Goal: Check status: Check status

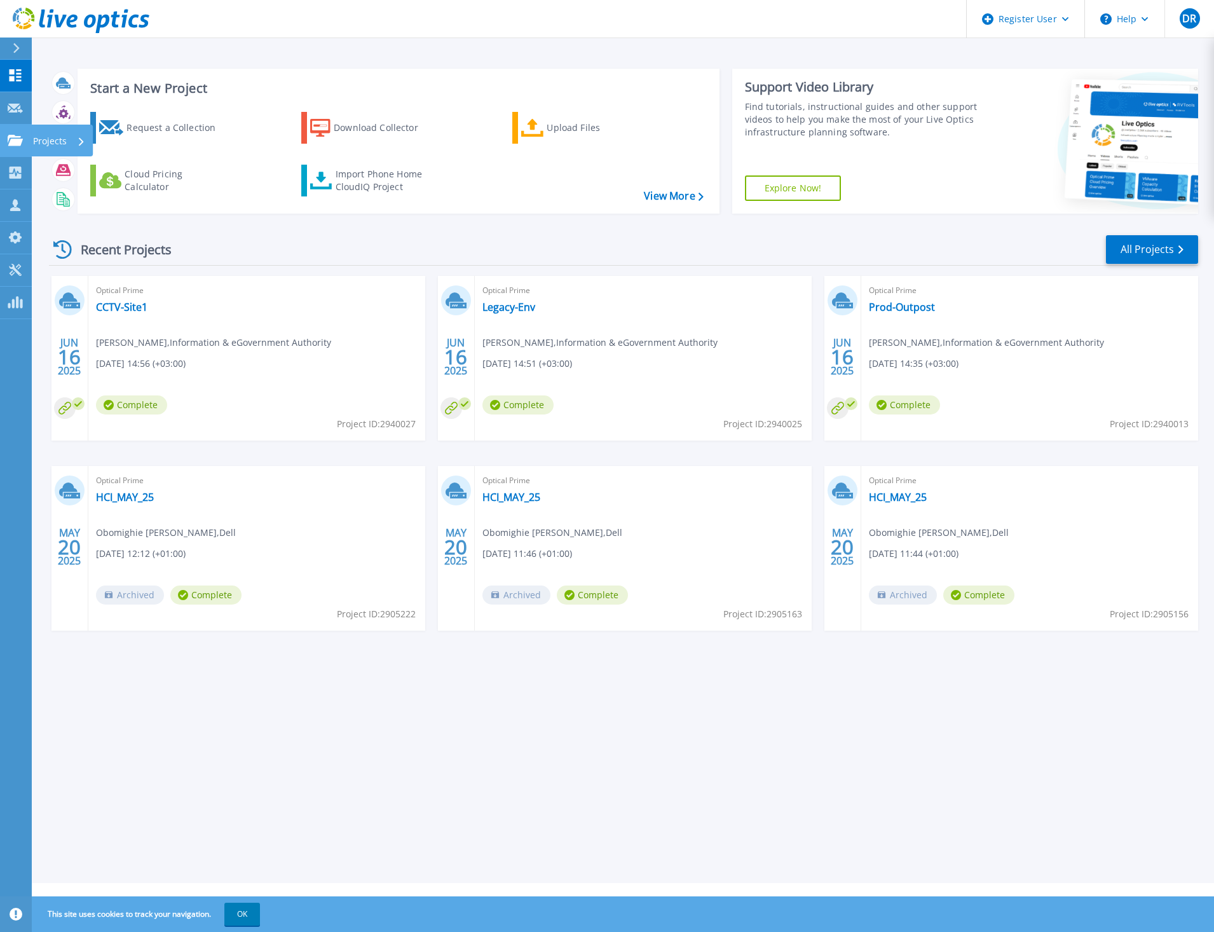
click at [31, 139] on link "Projects Projects" at bounding box center [16, 141] width 32 height 32
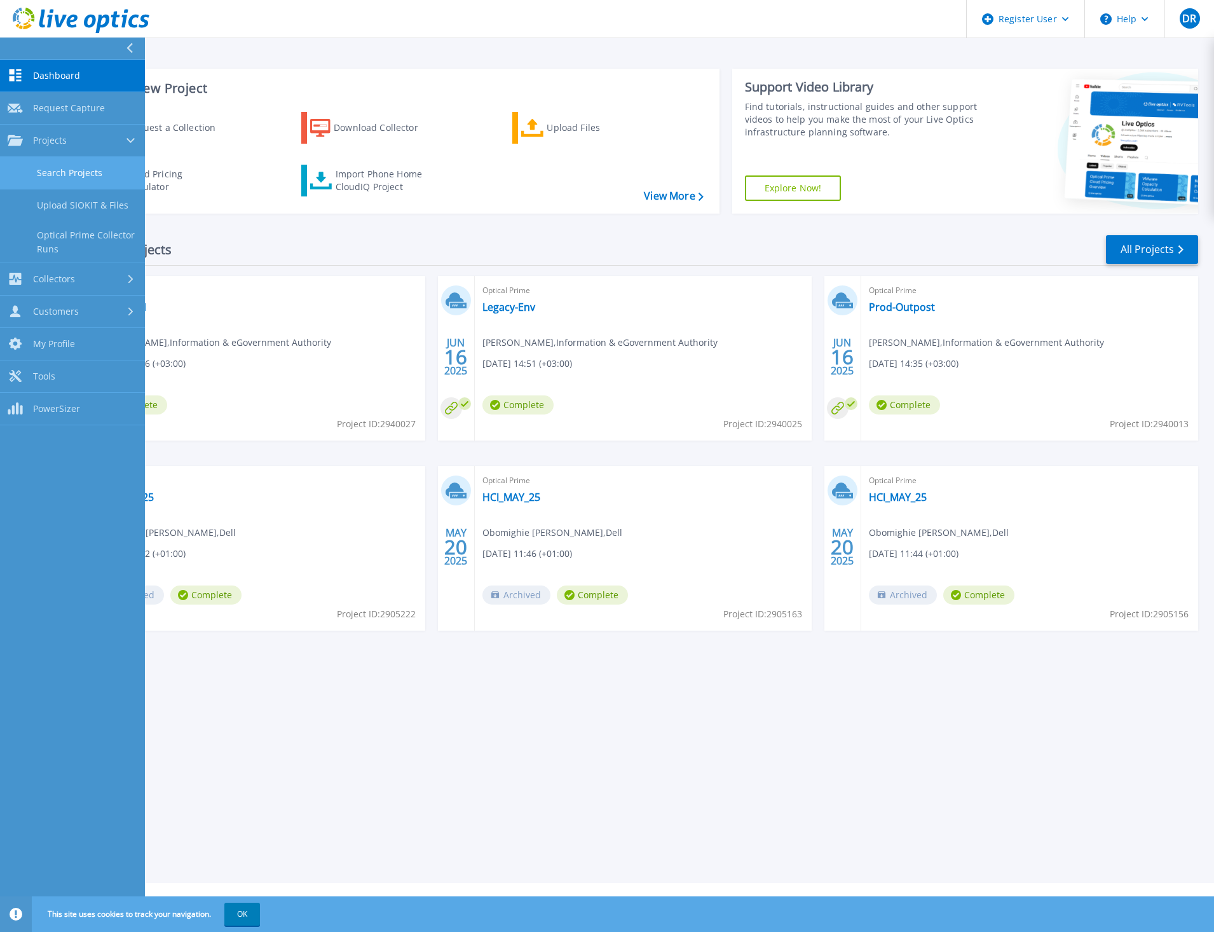
click at [58, 169] on link "Search Projects" at bounding box center [72, 173] width 145 height 32
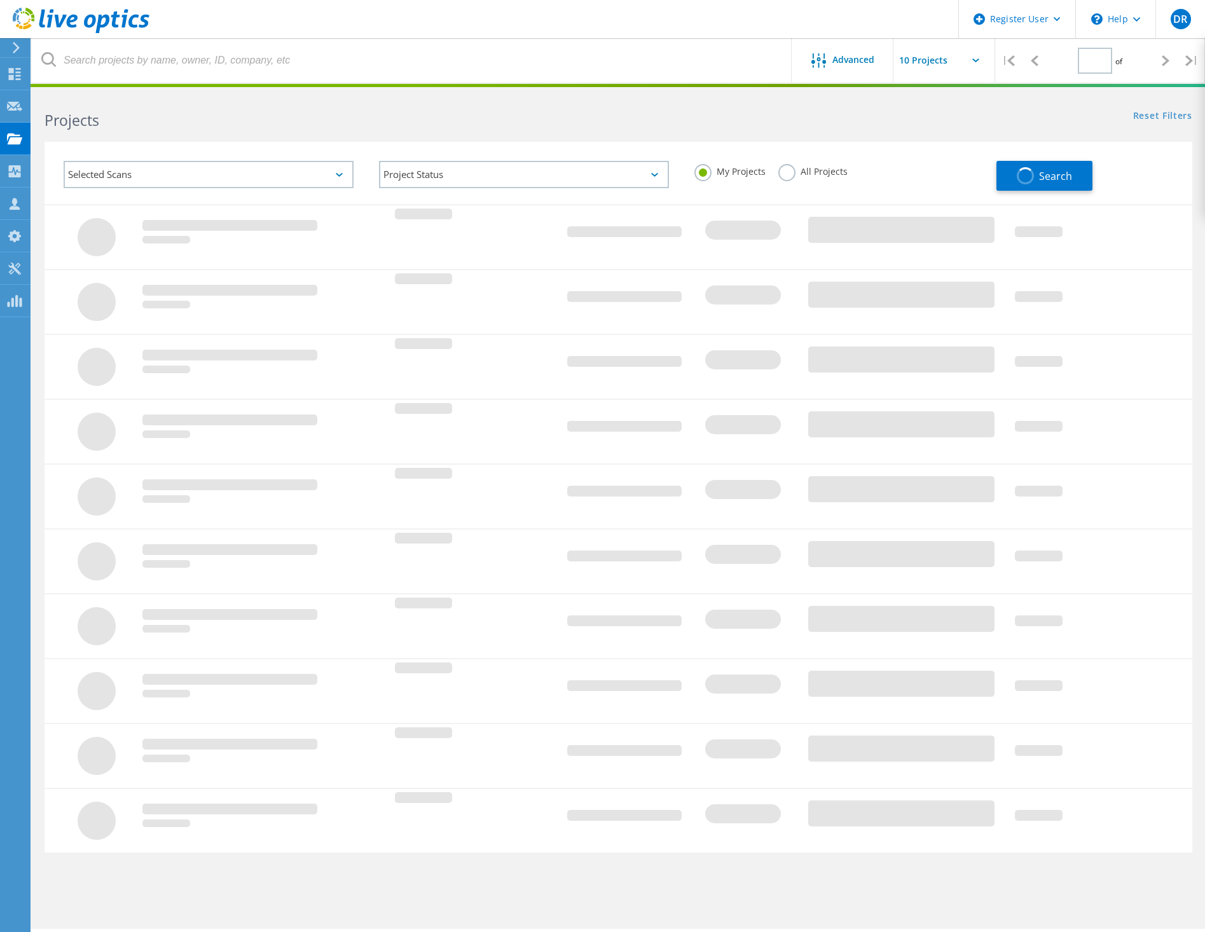
type input "1"
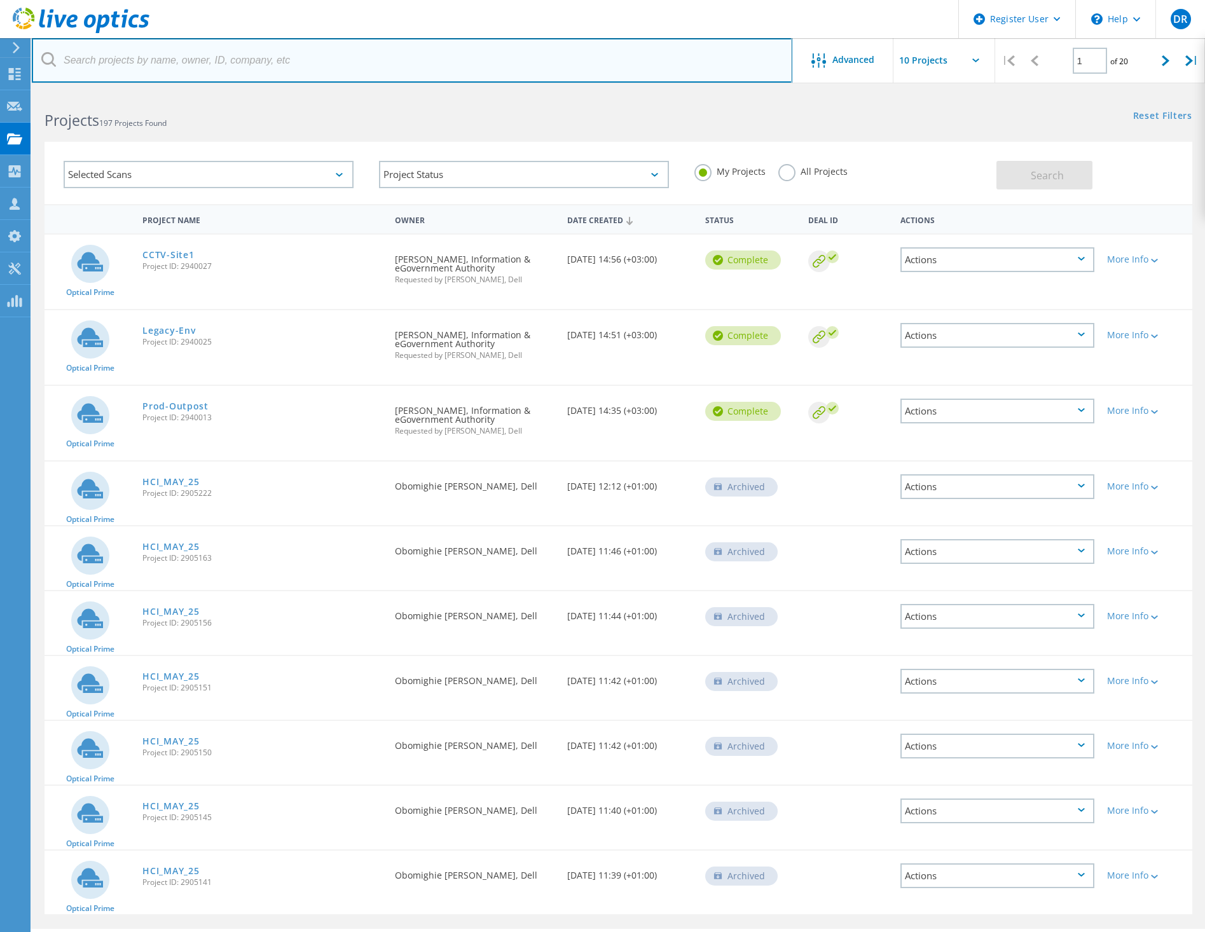
click at [273, 65] on input "text" at bounding box center [412, 60] width 760 height 45
paste input "3036301"
type input "3036301"
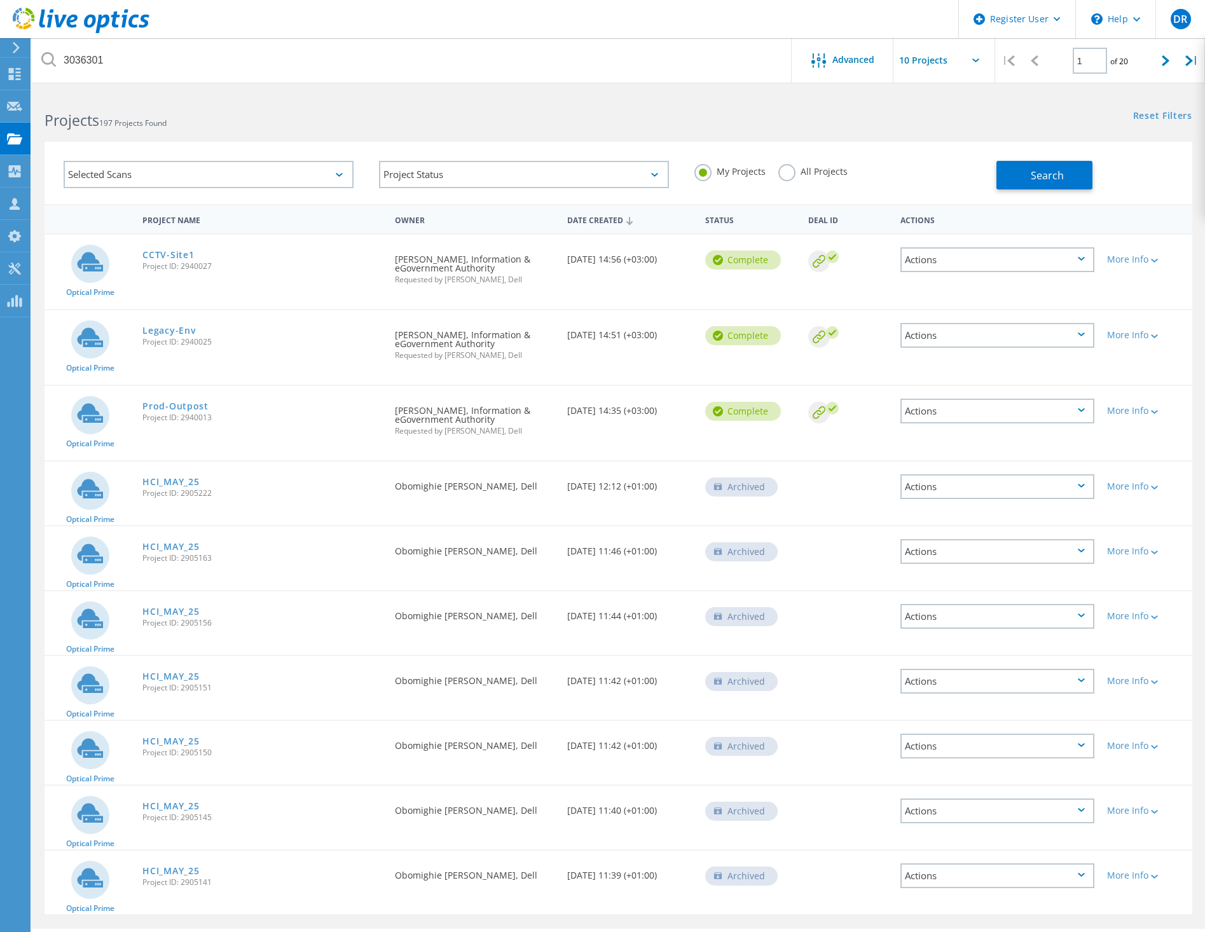
click at [786, 169] on label "All Projects" at bounding box center [812, 170] width 69 height 12
click at [0, 0] on input "All Projects" at bounding box center [0, 0] width 0 height 0
click at [1036, 181] on span "Search" at bounding box center [1047, 175] width 33 height 14
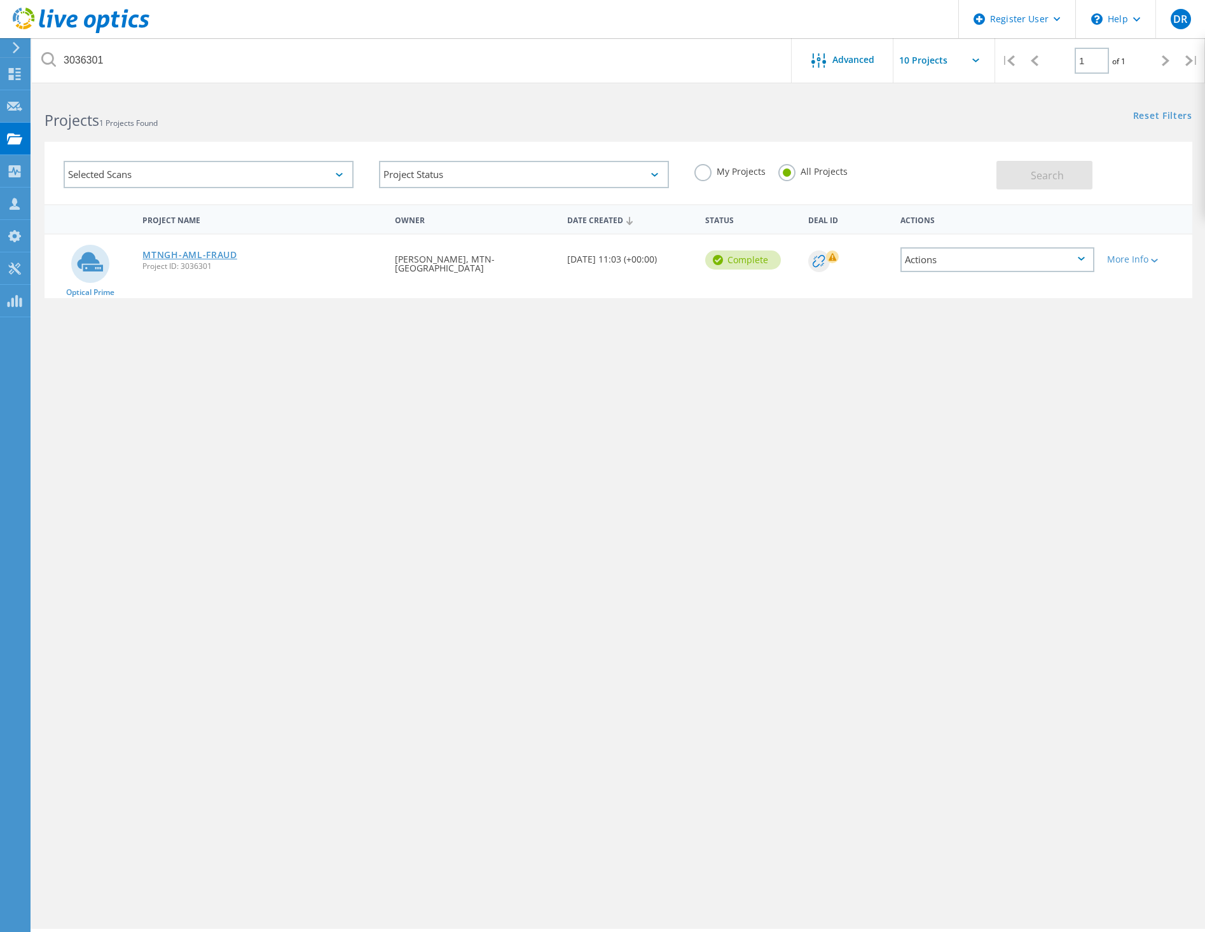
click at [188, 251] on link "MTNGH-AML-FRAUD" at bounding box center [189, 255] width 95 height 9
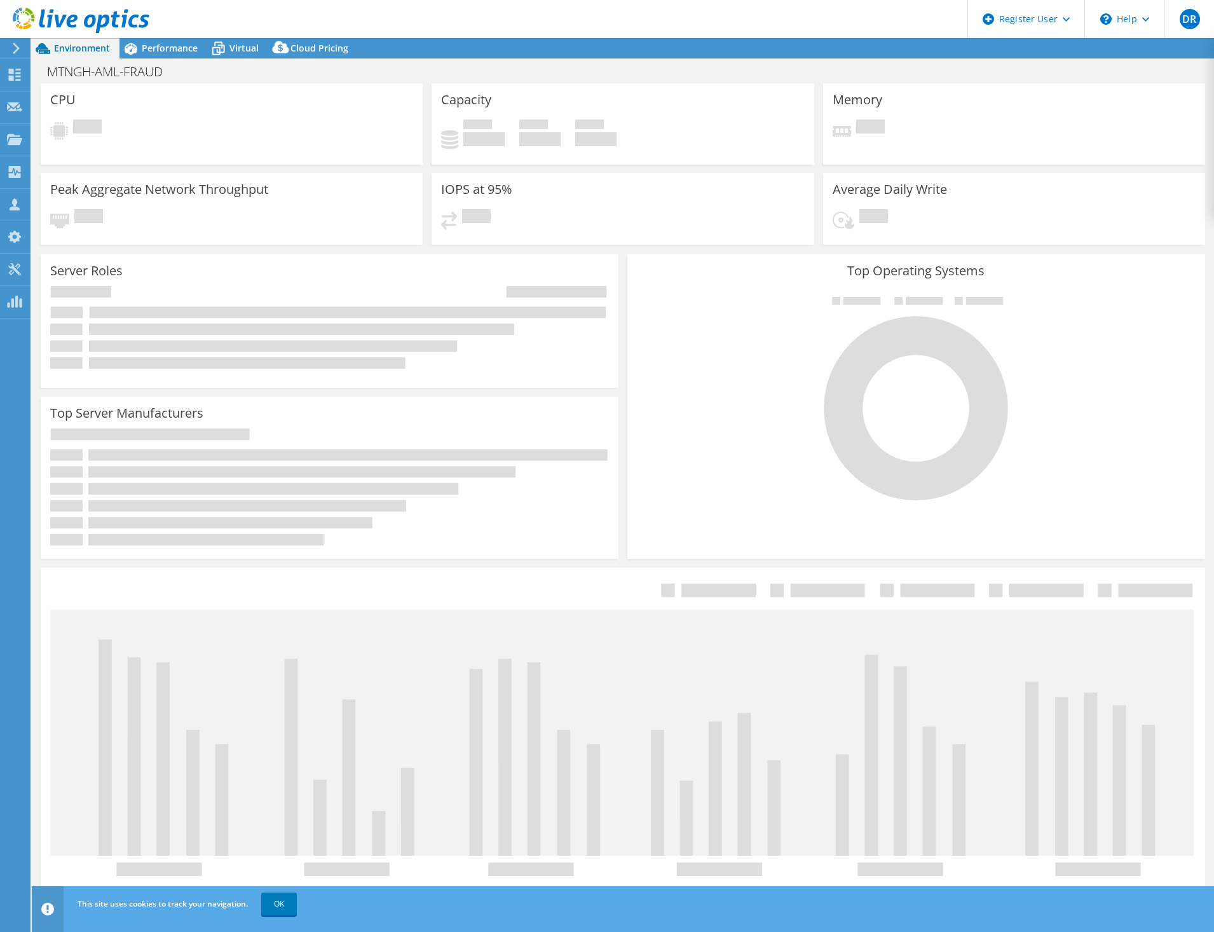
select select "USD"
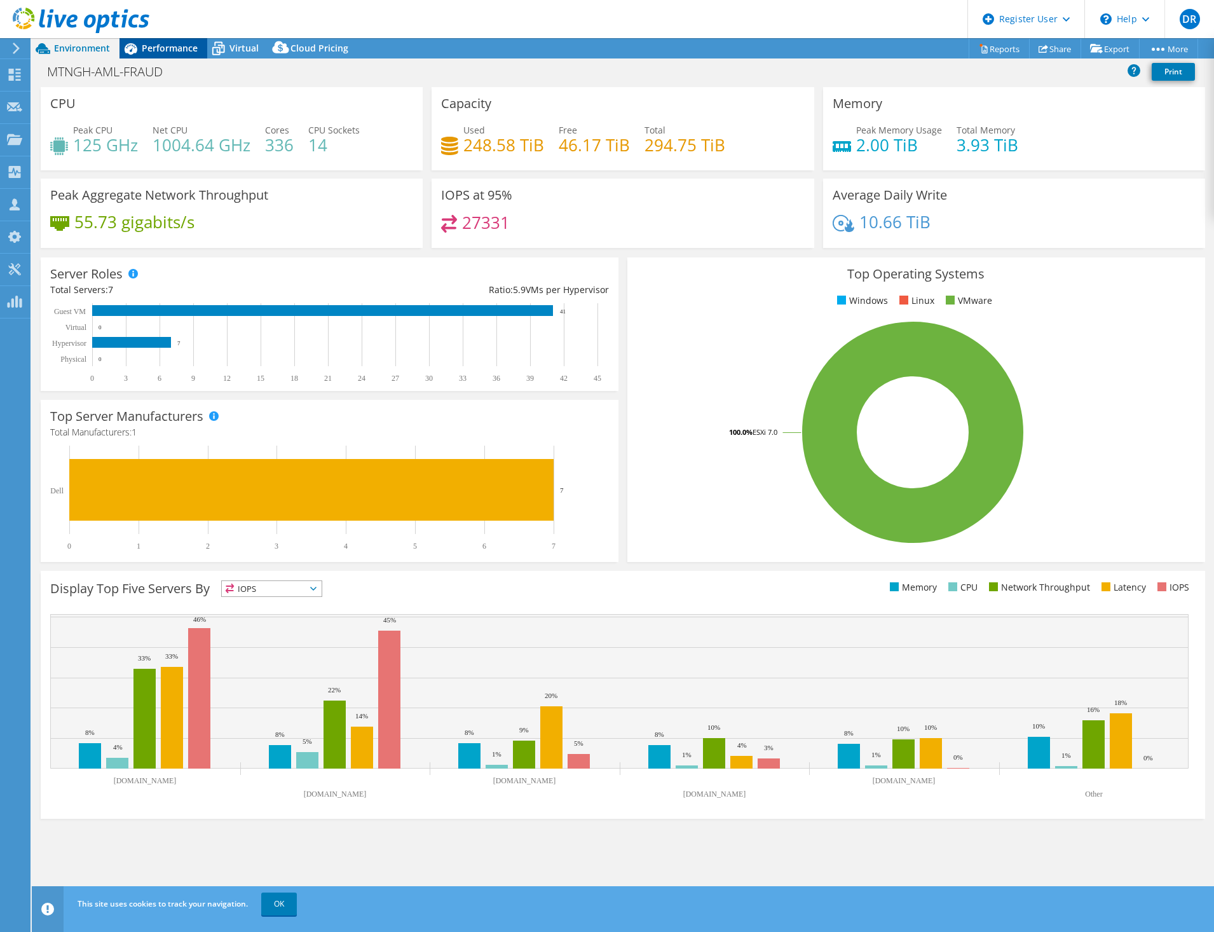
click at [165, 49] on span "Performance" at bounding box center [170, 48] width 56 height 12
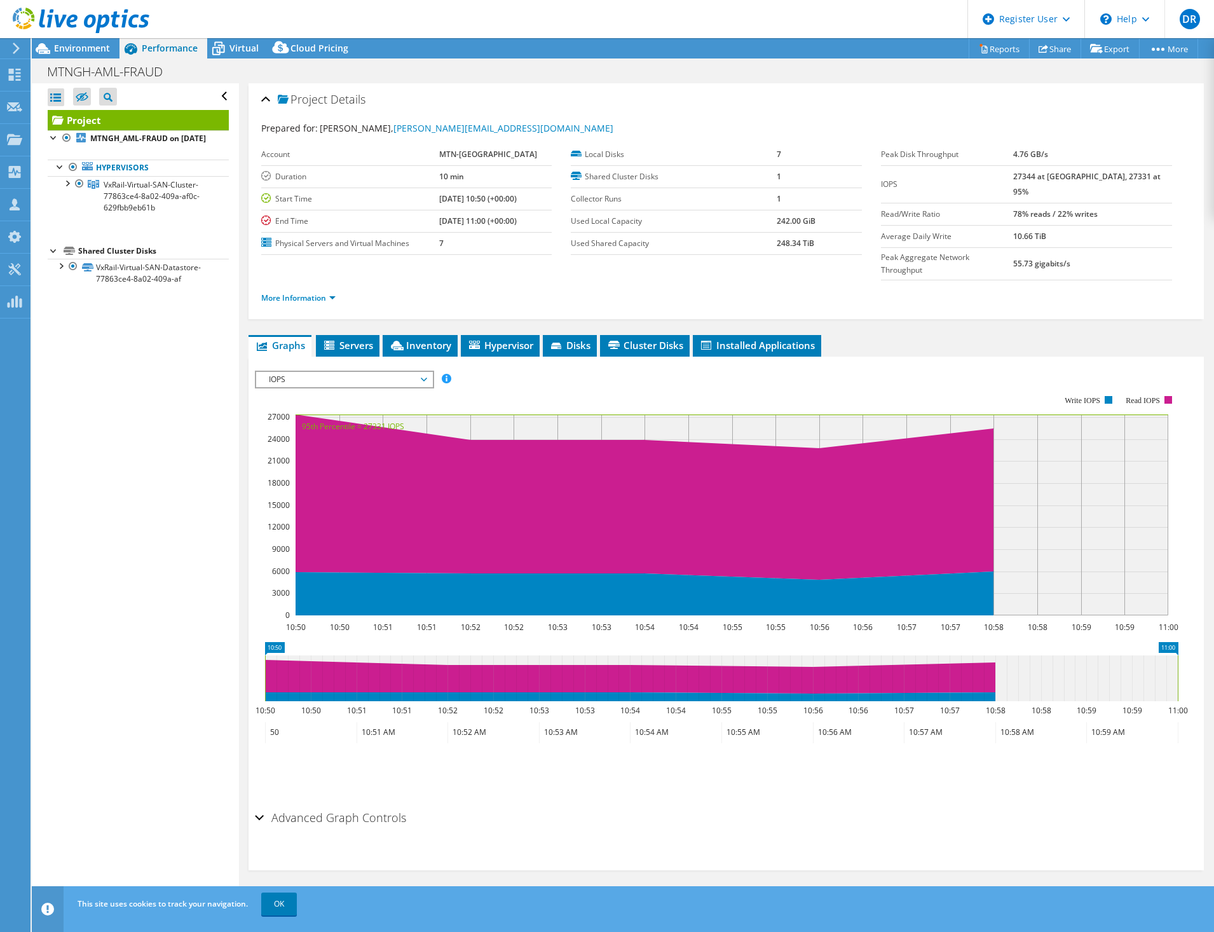
click at [403, 372] on span "IOPS" at bounding box center [344, 379] width 163 height 15
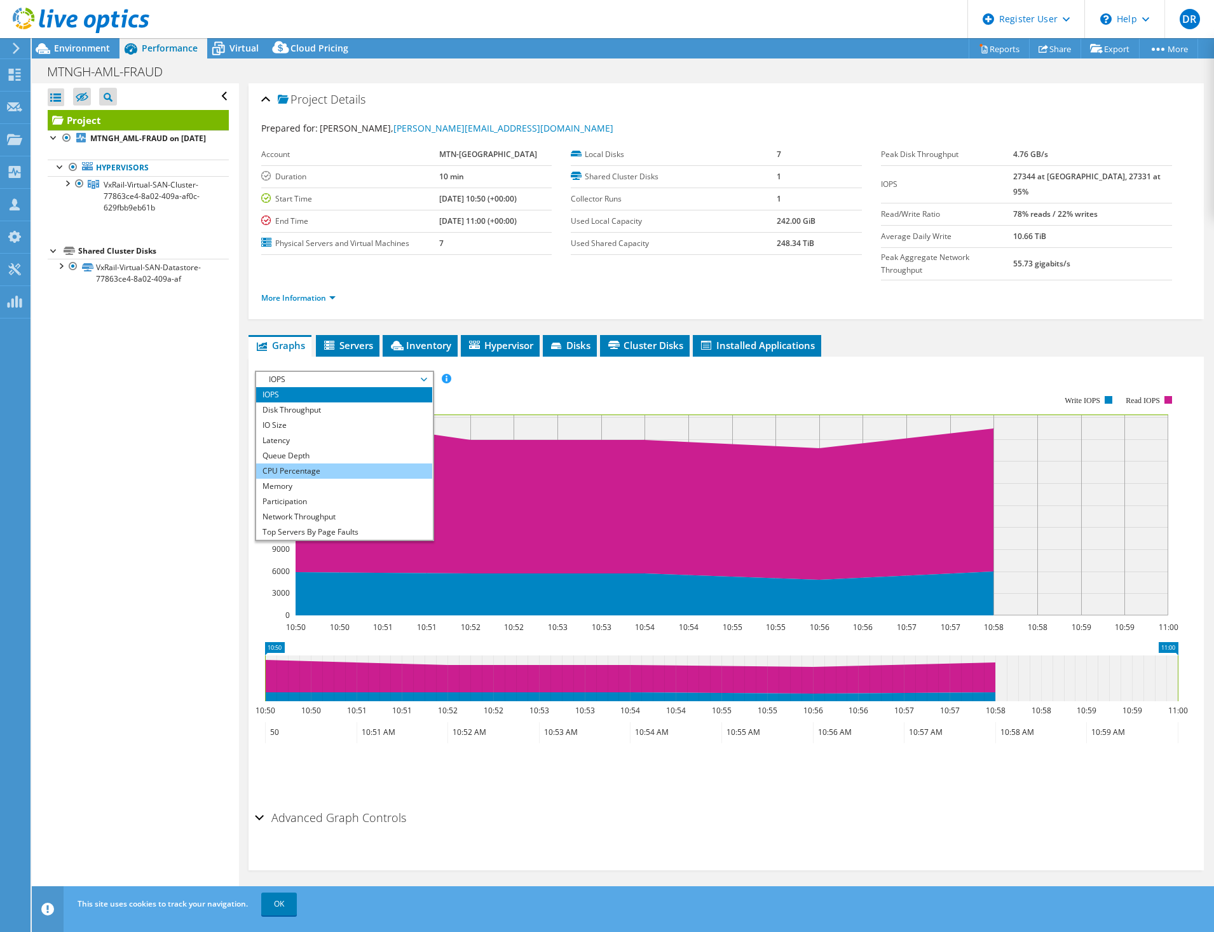
click at [329, 464] on li "CPU Percentage" at bounding box center [344, 471] width 176 height 15
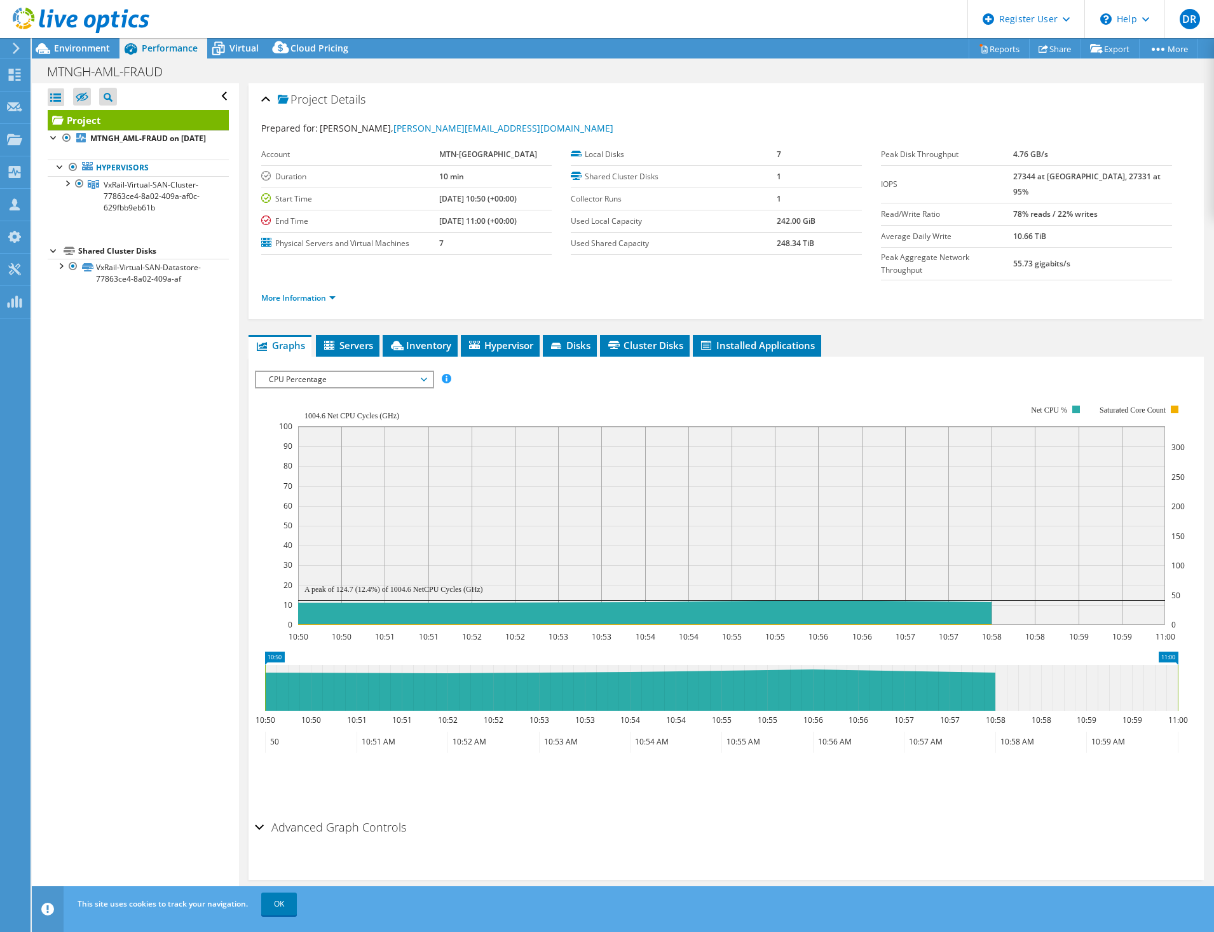
click at [327, 372] on span "CPU Percentage" at bounding box center [344, 379] width 163 height 15
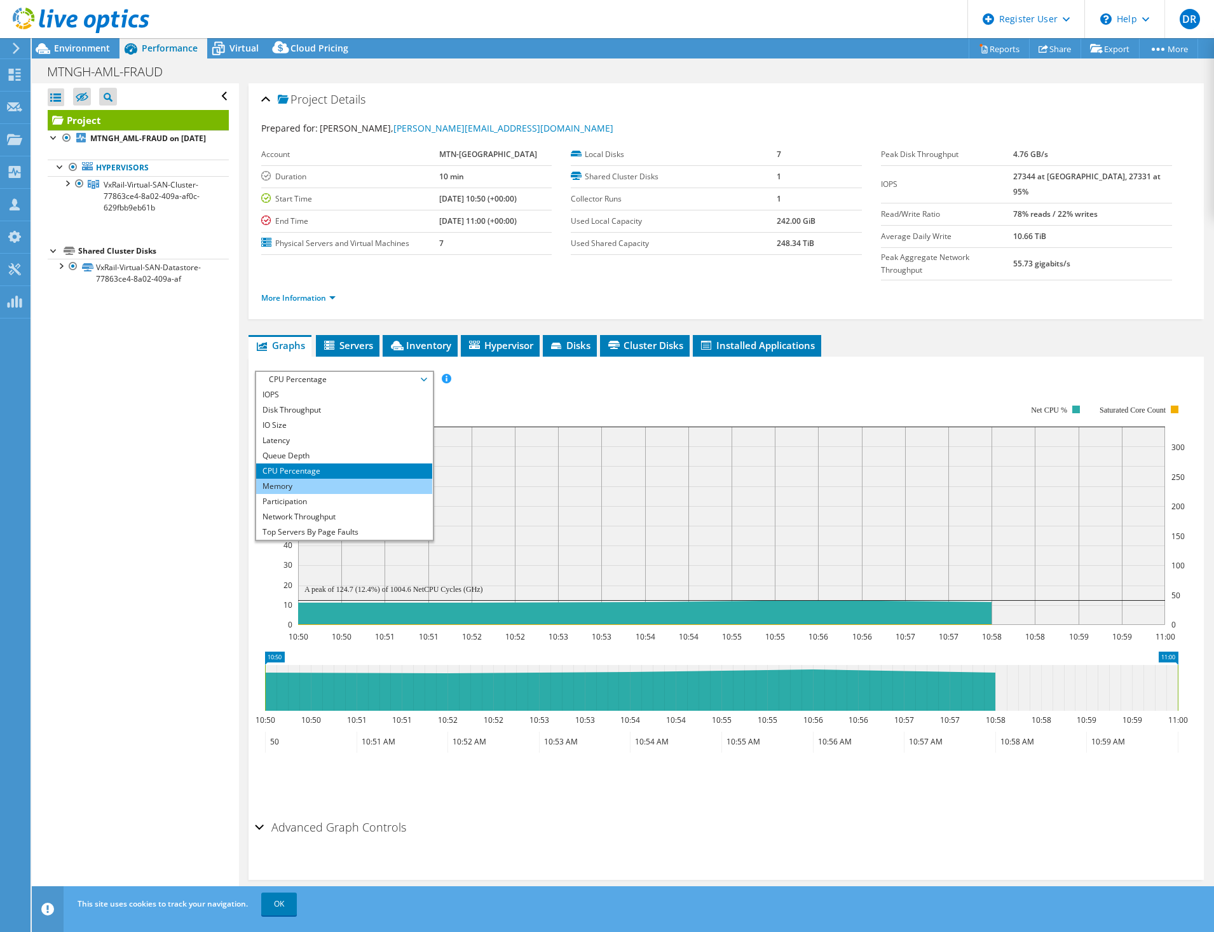
click at [309, 479] on li "Memory" at bounding box center [344, 486] width 176 height 15
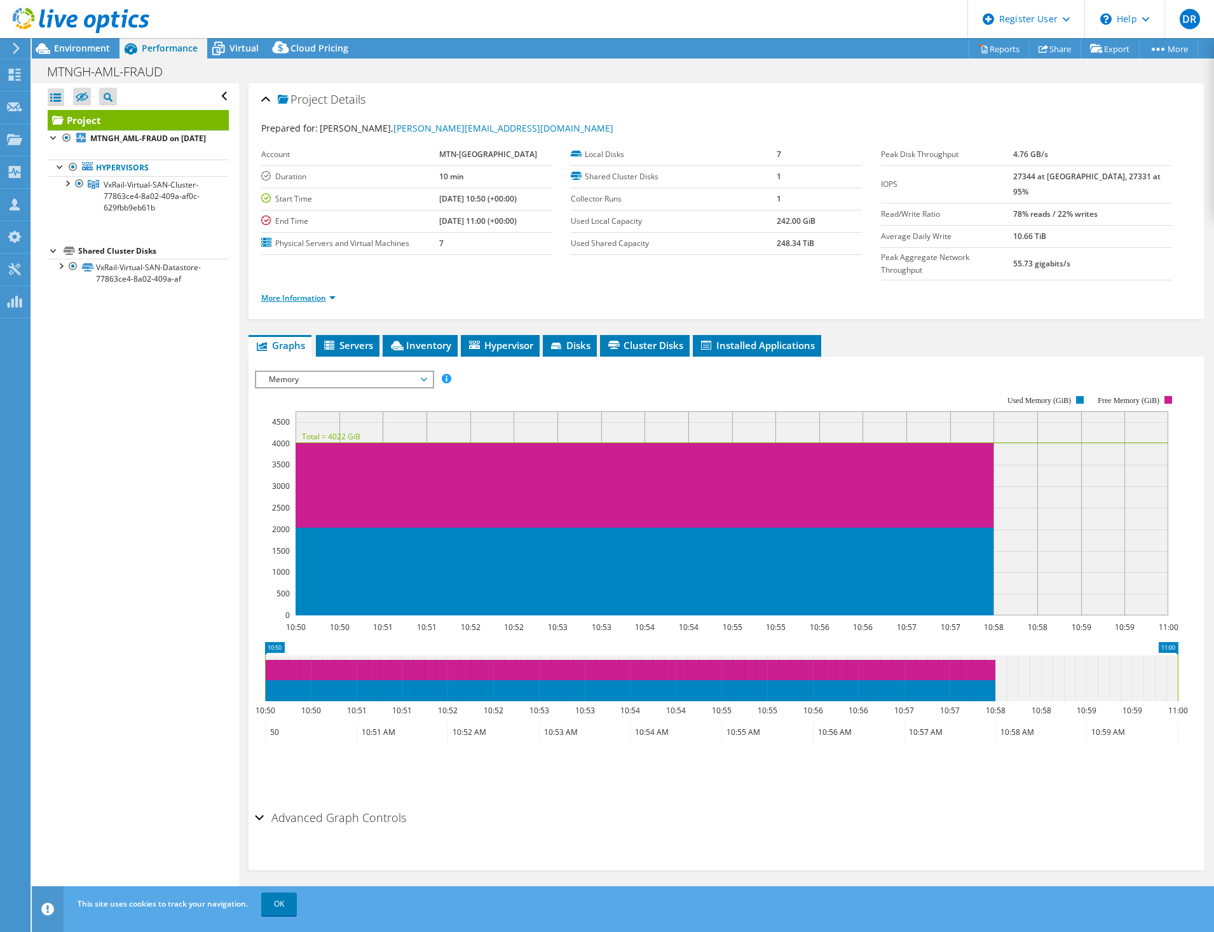
click at [316, 292] on link "More Information" at bounding box center [298, 297] width 74 height 11
click at [66, 189] on div at bounding box center [66, 182] width 13 height 13
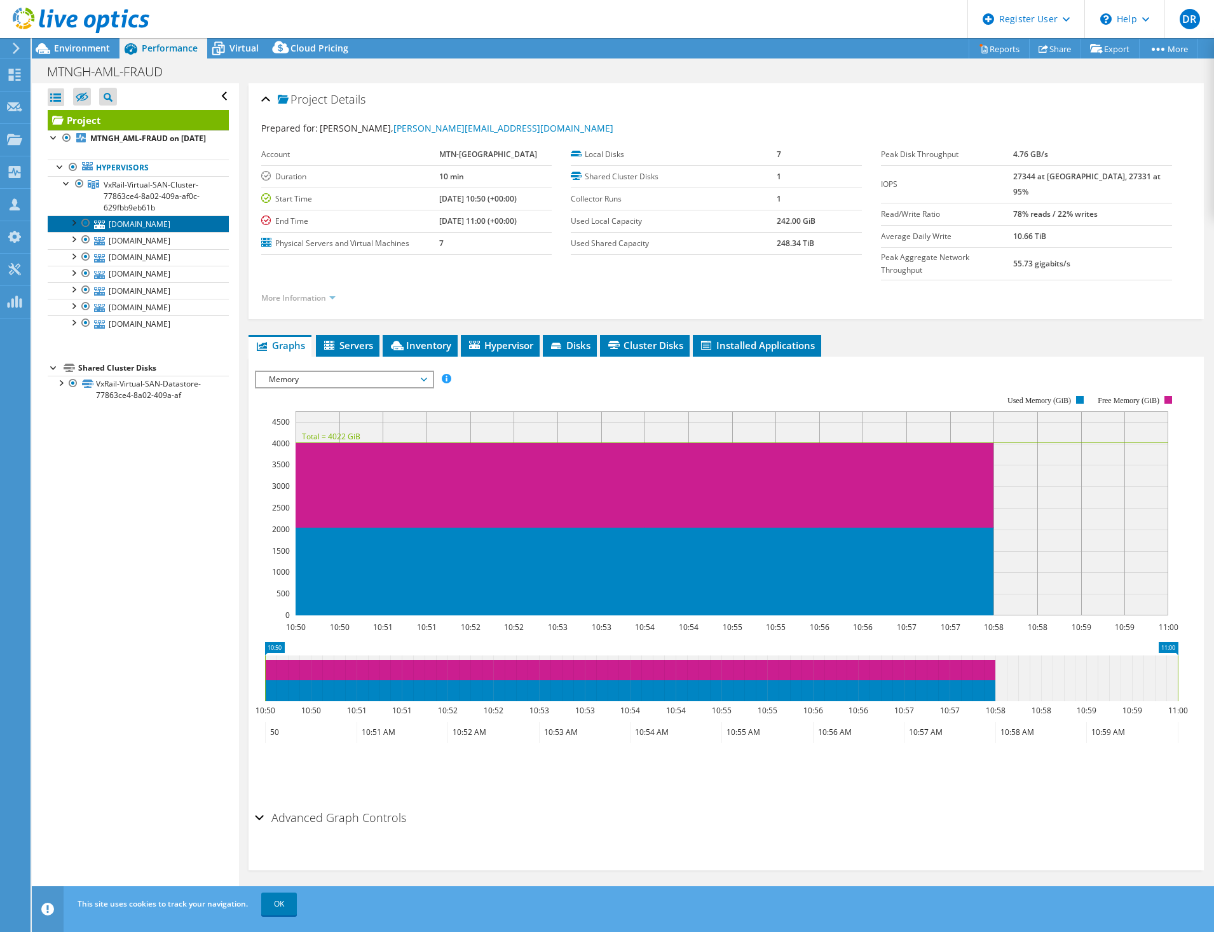
click at [141, 232] on link "[DOMAIN_NAME]" at bounding box center [138, 224] width 181 height 17
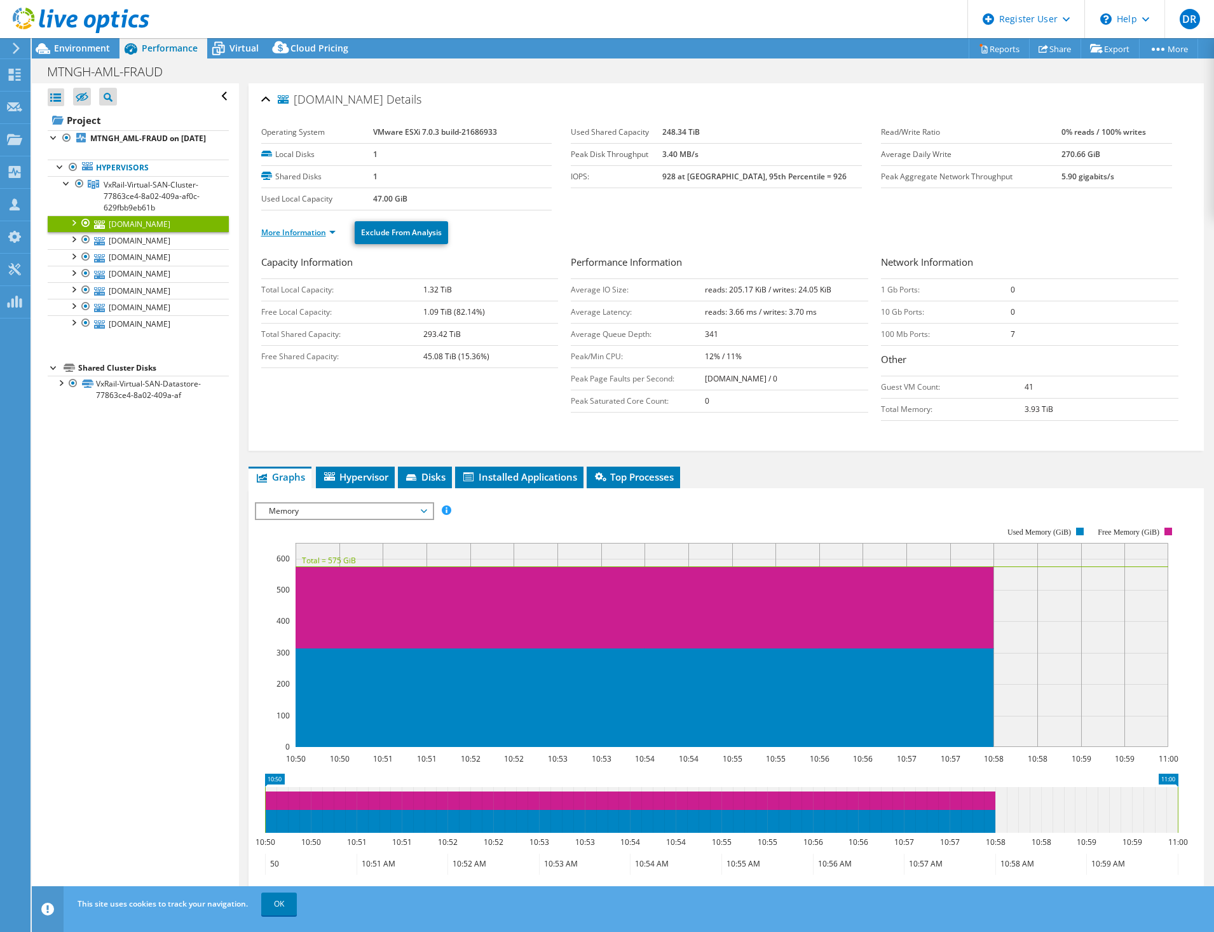
click at [327, 235] on link "More Information" at bounding box center [298, 232] width 74 height 11
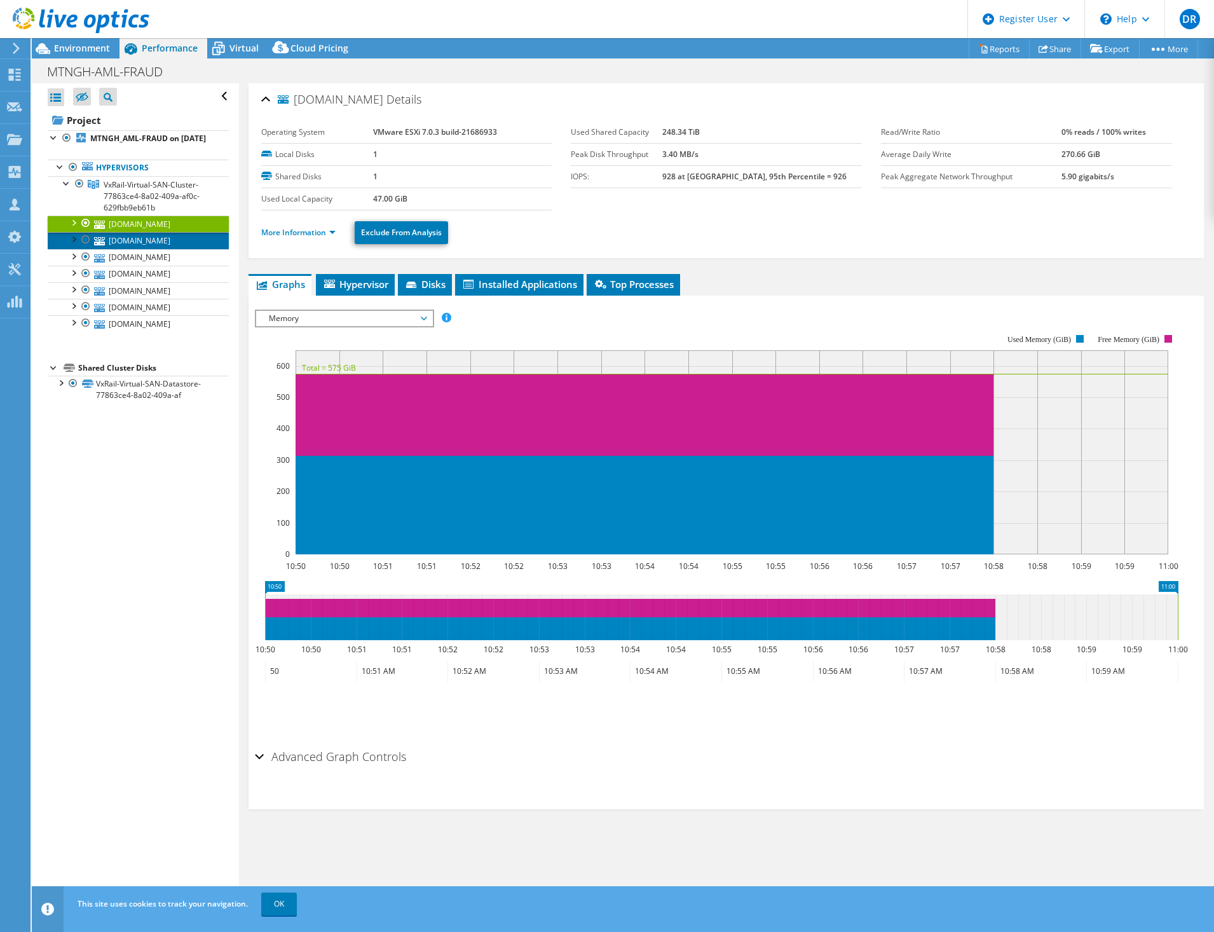
click at [155, 249] on link "[DOMAIN_NAME]" at bounding box center [138, 240] width 181 height 17
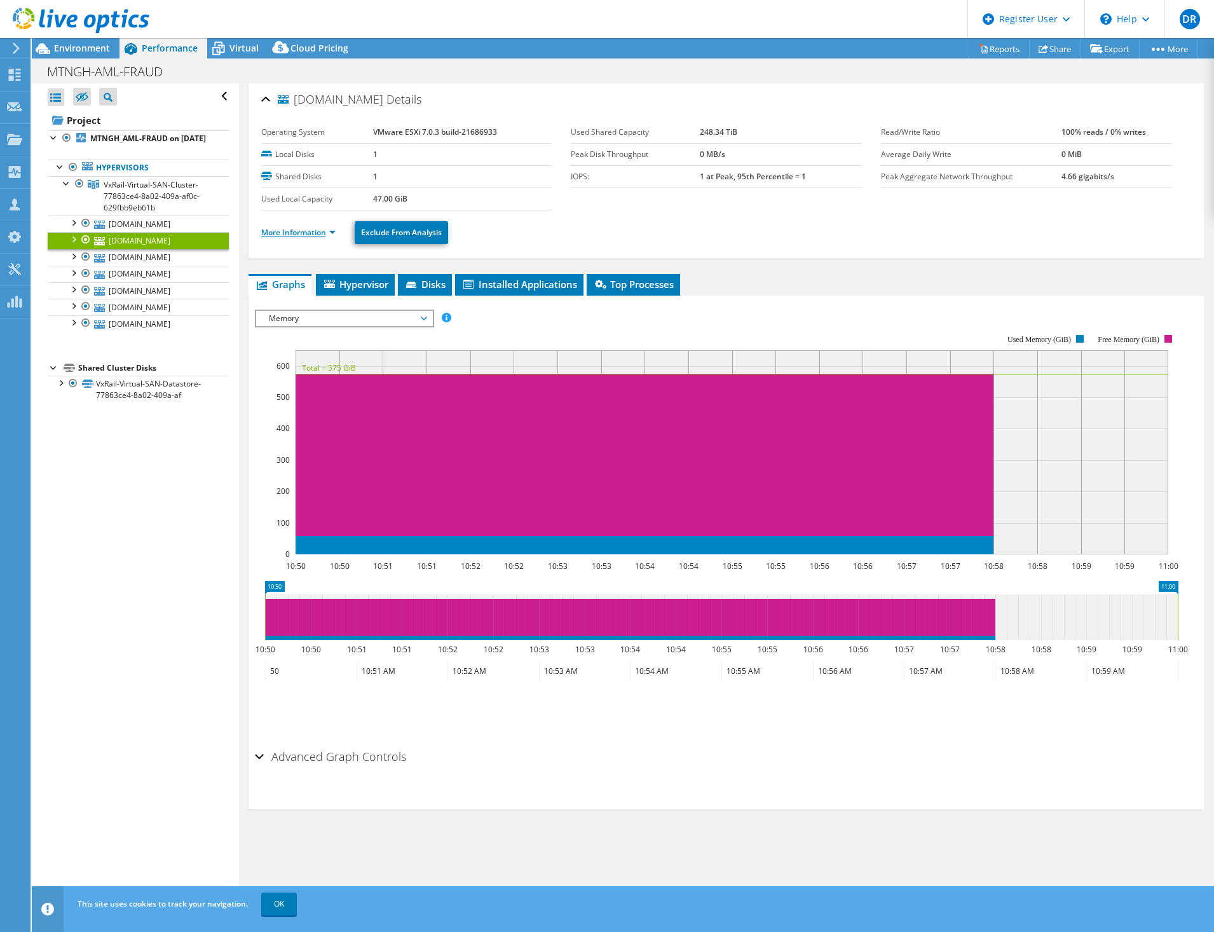
click at [289, 232] on link "More Information" at bounding box center [298, 232] width 74 height 11
